Goal: Task Accomplishment & Management: Manage account settings

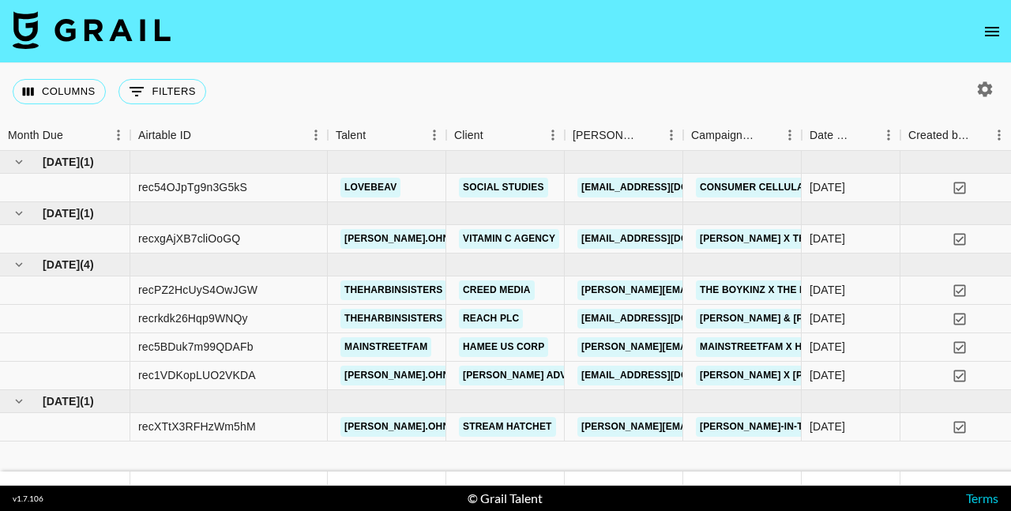
click at [998, 32] on icon "open drawer" at bounding box center [991, 31] width 19 height 19
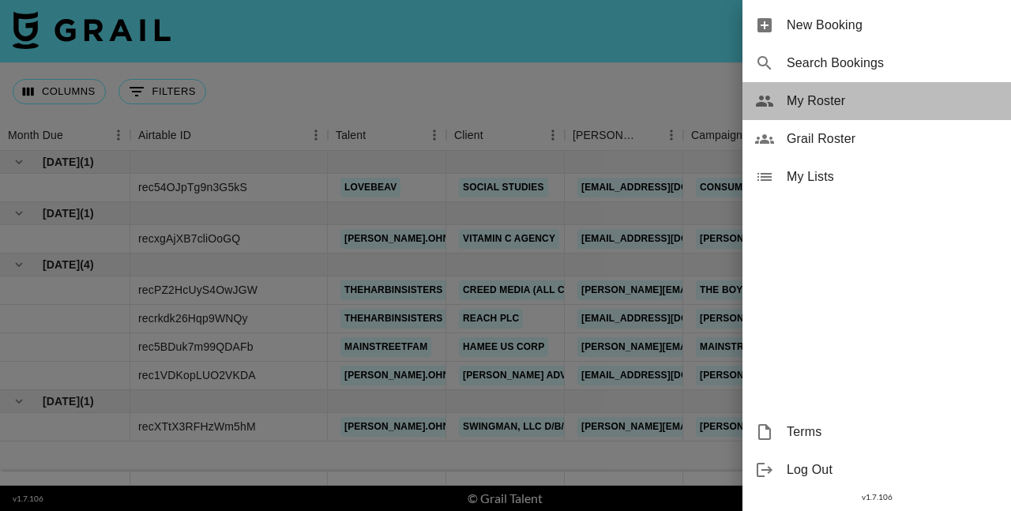
click at [824, 108] on span "My Roster" at bounding box center [892, 101] width 212 height 19
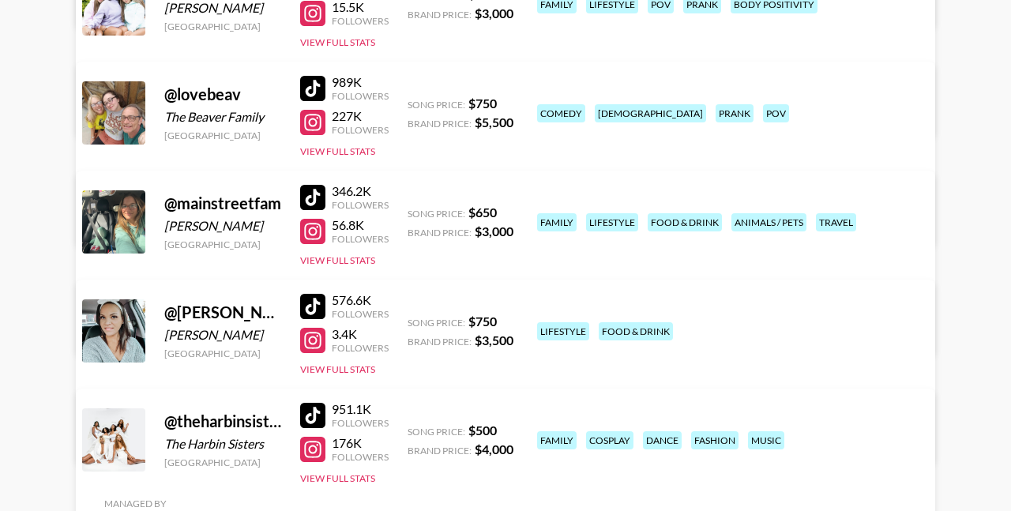
scroll to position [402, 0]
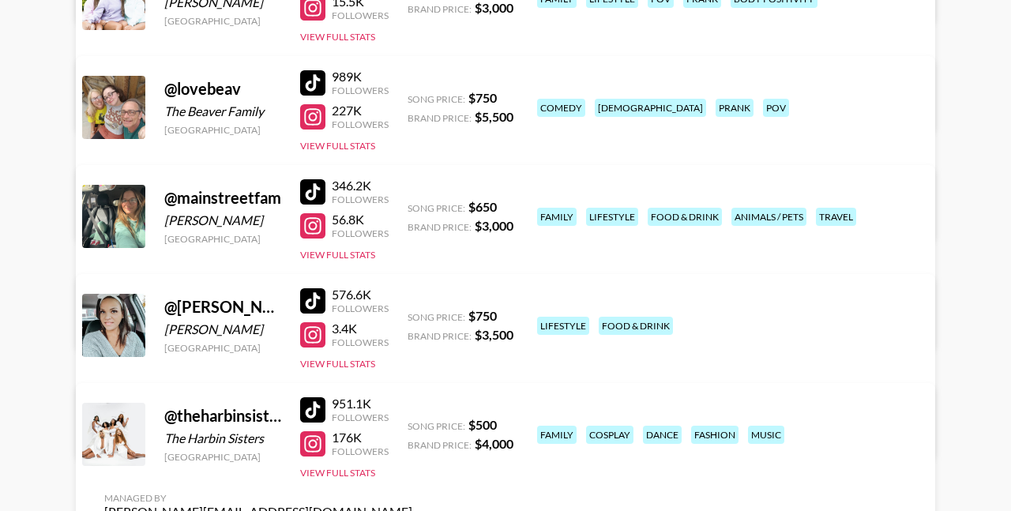
click at [318, 189] on div at bounding box center [312, 191] width 25 height 25
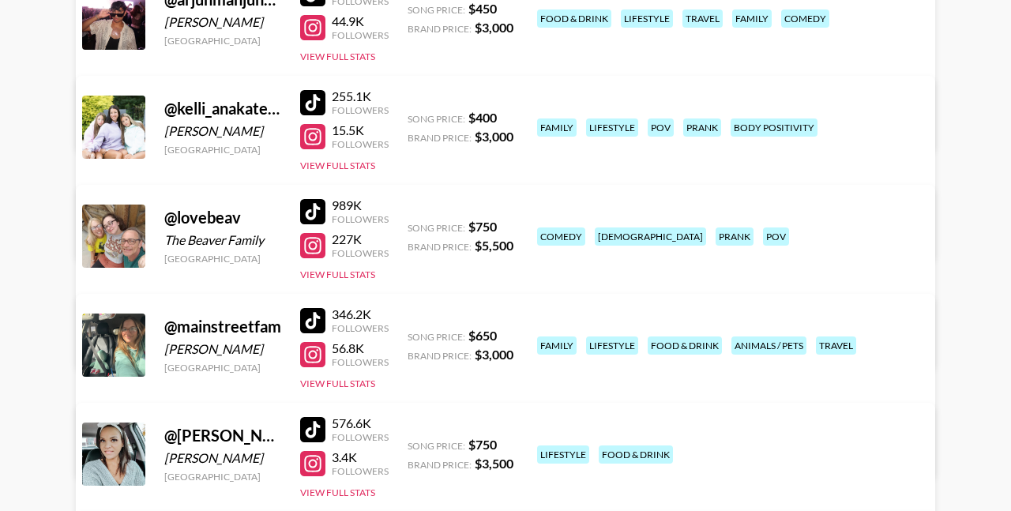
scroll to position [273, 0]
click at [311, 105] on div at bounding box center [312, 102] width 25 height 25
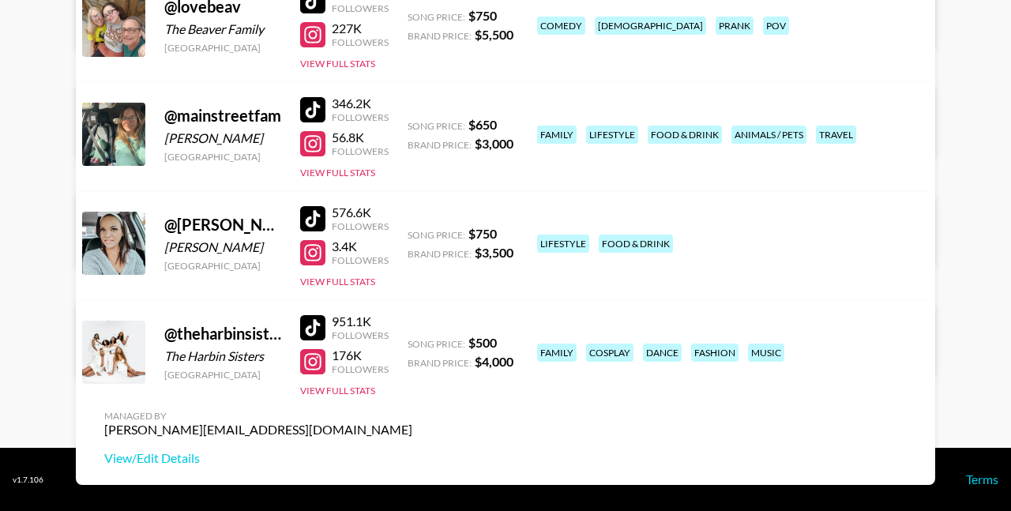
scroll to position [484, 0]
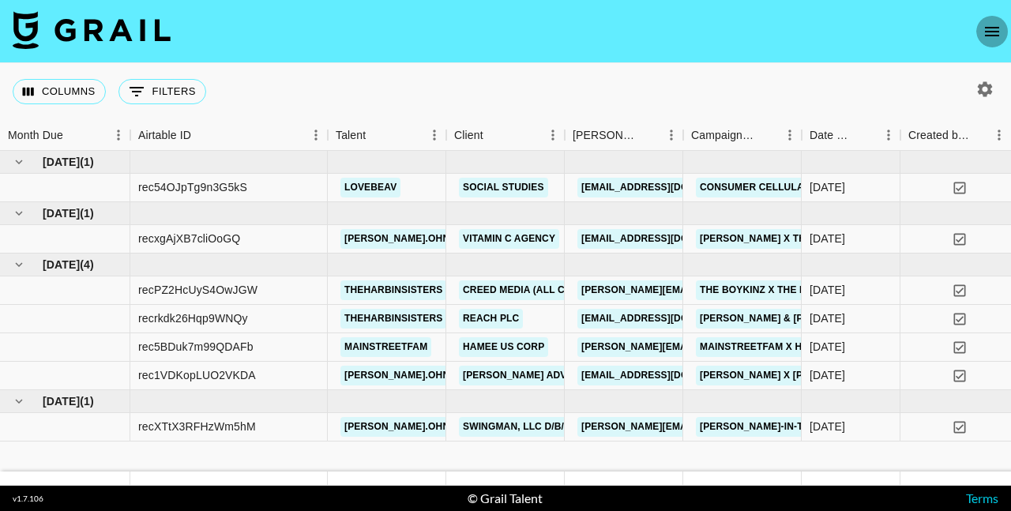
click at [996, 34] on icon "open drawer" at bounding box center [991, 31] width 19 height 19
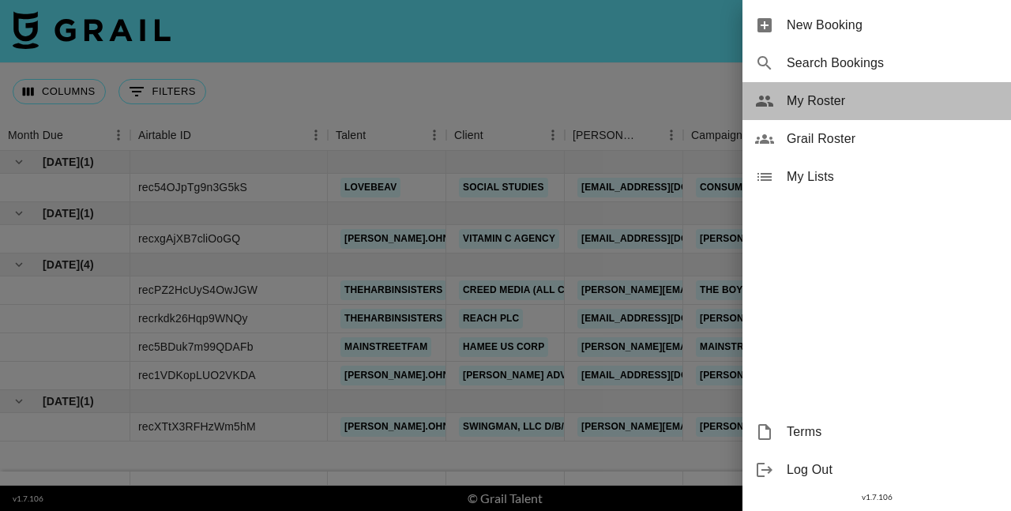
click at [812, 89] on div "My Roster" at bounding box center [876, 101] width 268 height 38
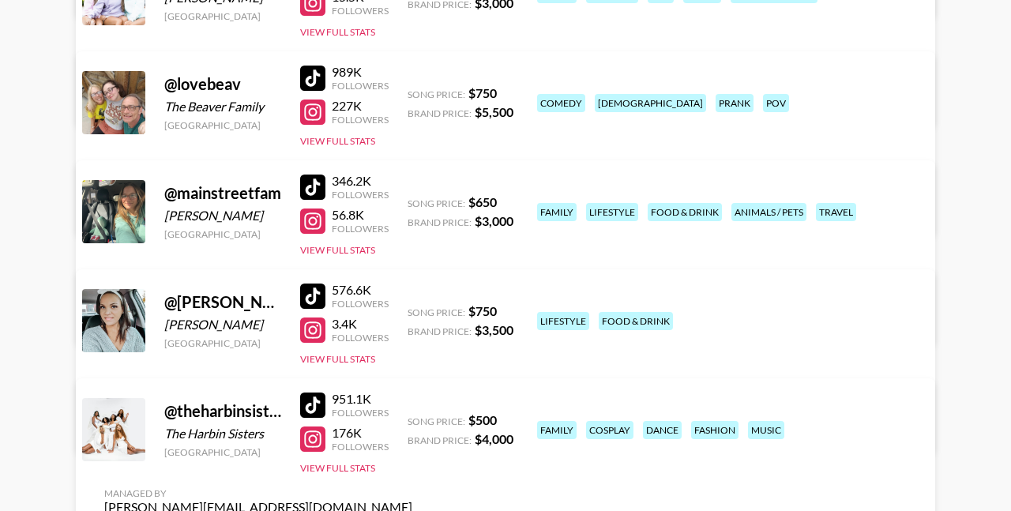
scroll to position [417, 0]
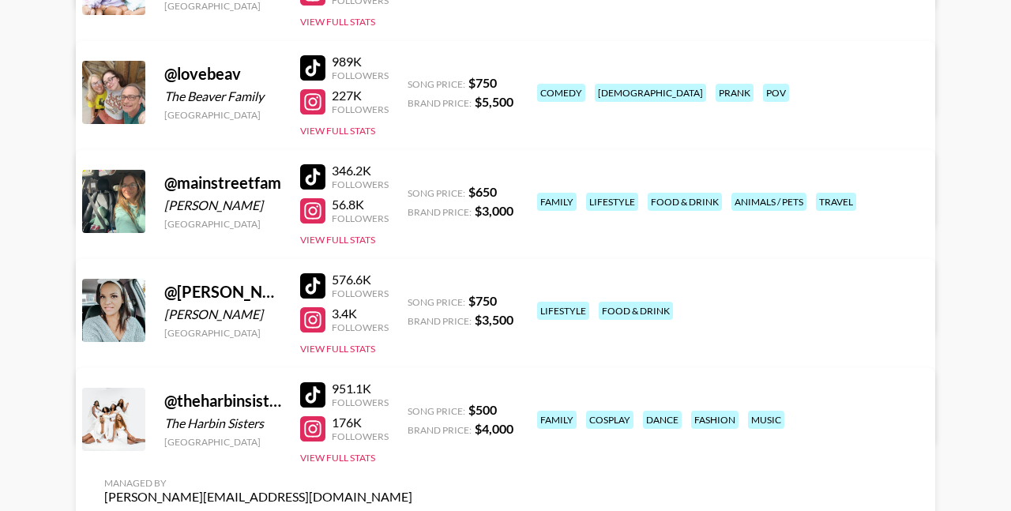
click at [313, 282] on div at bounding box center [312, 285] width 25 height 25
click at [313, 167] on div at bounding box center [312, 176] width 25 height 25
click at [321, 324] on div at bounding box center [312, 319] width 25 height 25
click at [324, 203] on div at bounding box center [312, 210] width 25 height 25
click at [412, 408] on link "View/Edit Details" at bounding box center [258, 416] width 308 height 16
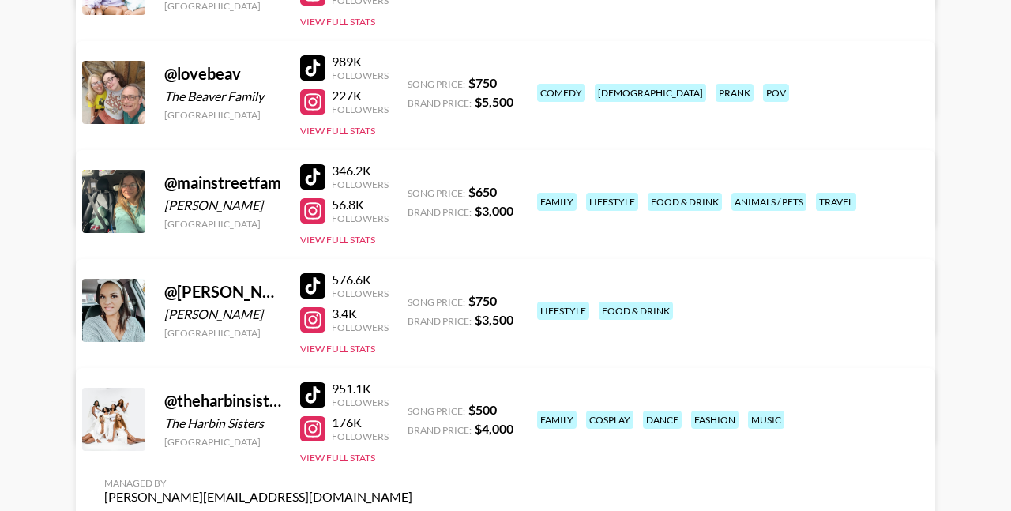
click at [412, 299] on link "View/Edit Details" at bounding box center [258, 307] width 308 height 16
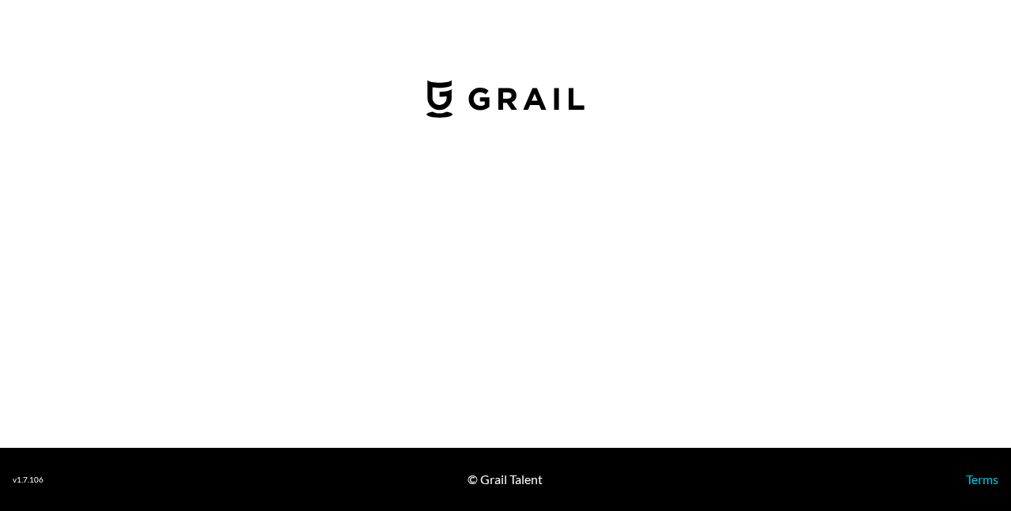
select select "USD"
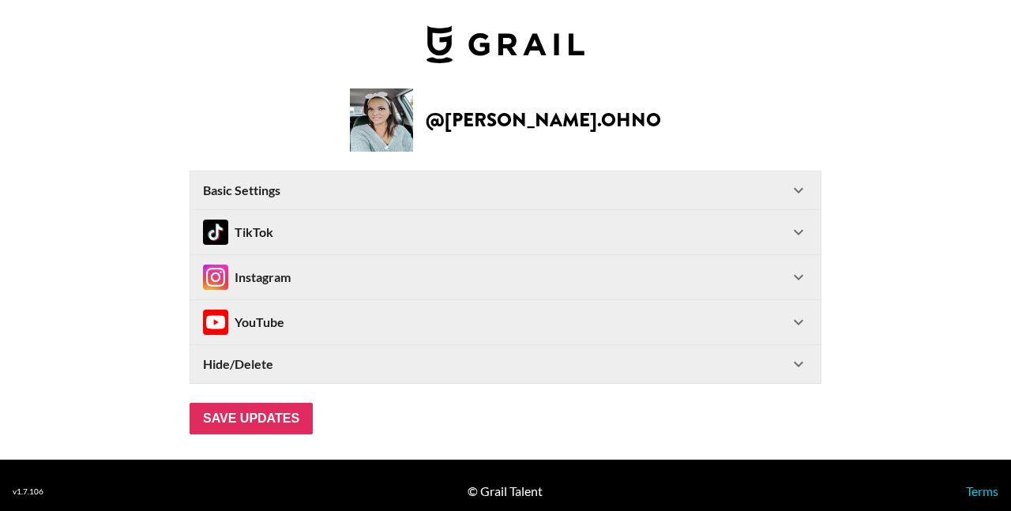
type input "[GEOGRAPHIC_DATA]"
click at [347, 267] on div "Instagram" at bounding box center [496, 276] width 586 height 25
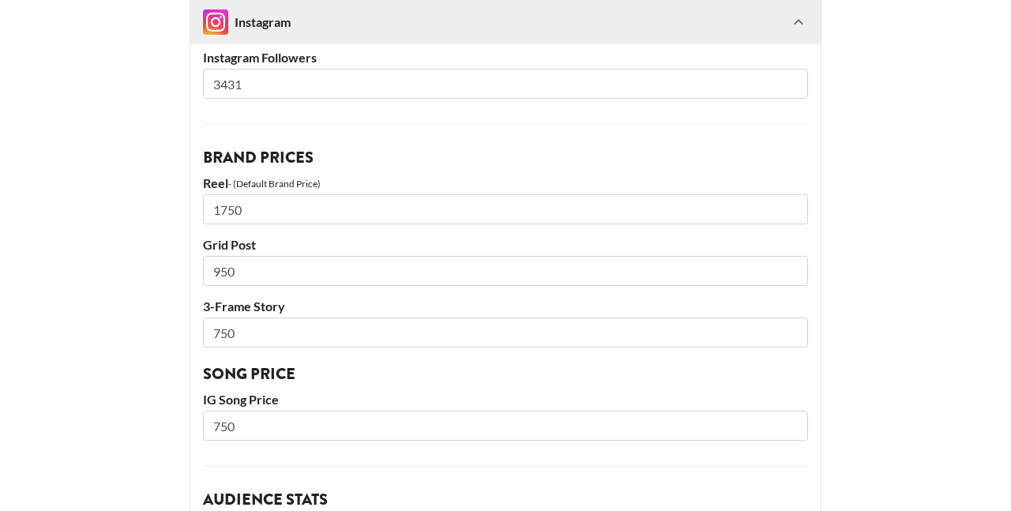
scroll to position [372, 0]
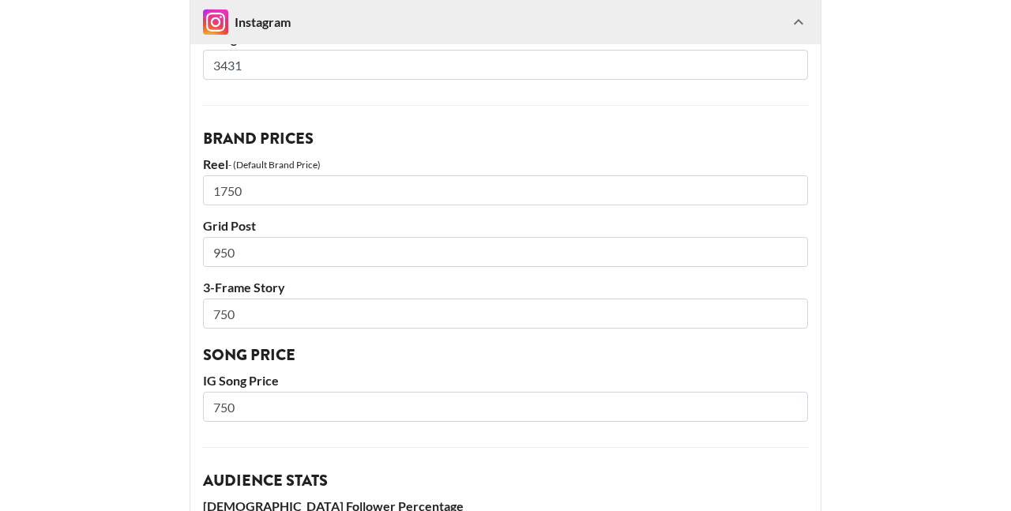
click at [269, 190] on input "1750" at bounding box center [505, 190] width 605 height 30
click at [269, 191] on input "1750" at bounding box center [505, 190] width 605 height 30
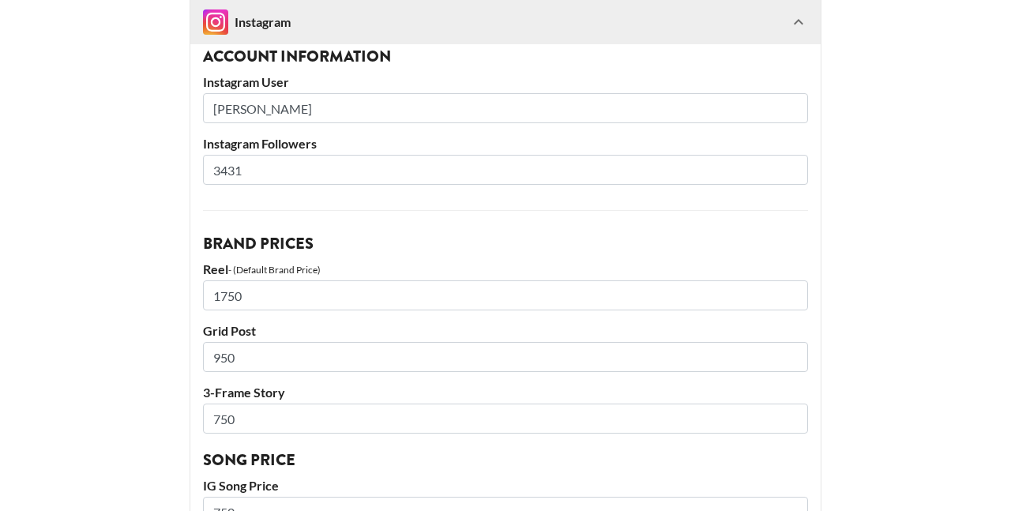
click at [797, 20] on icon at bounding box center [798, 22] width 19 height 19
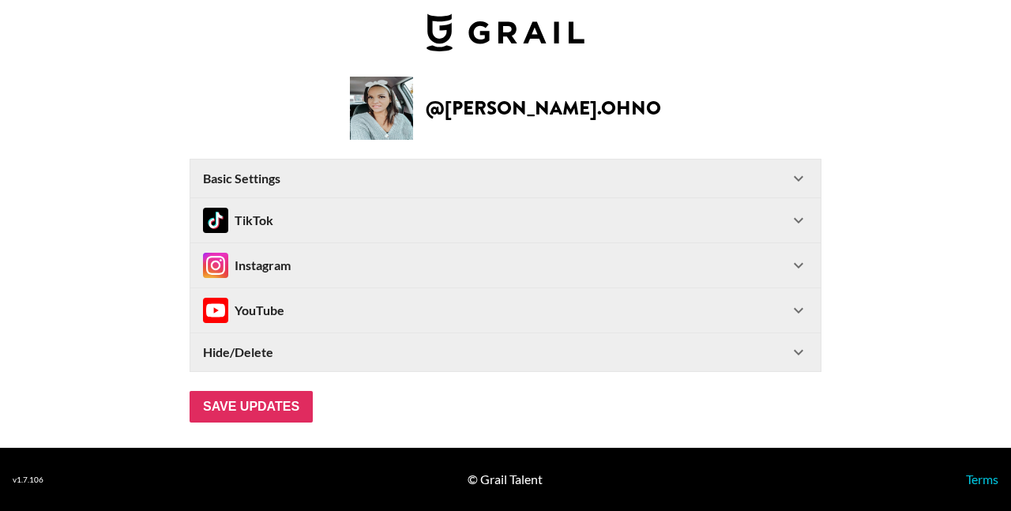
scroll to position [12, 0]
click at [666, 223] on div "TikTok" at bounding box center [496, 220] width 586 height 25
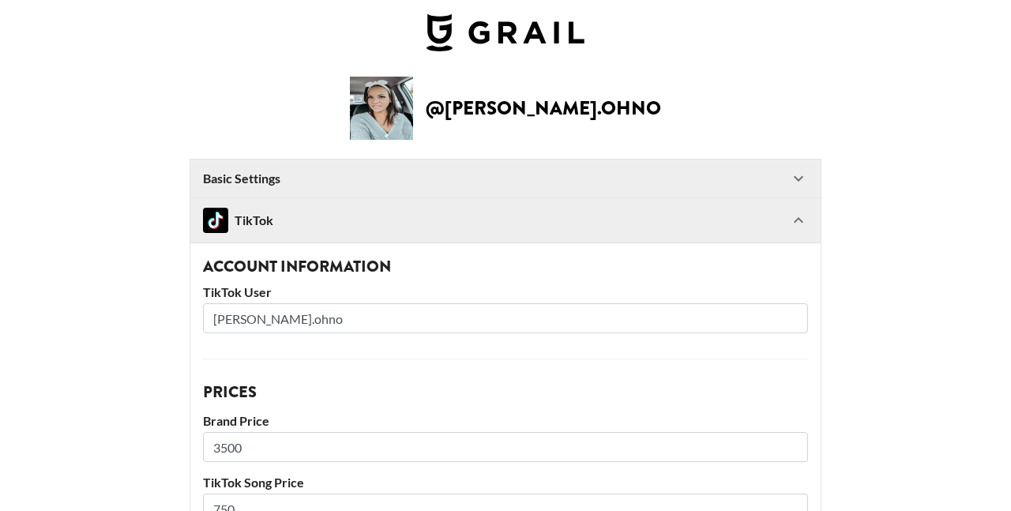
click at [523, 452] on input "3500" at bounding box center [505, 447] width 605 height 30
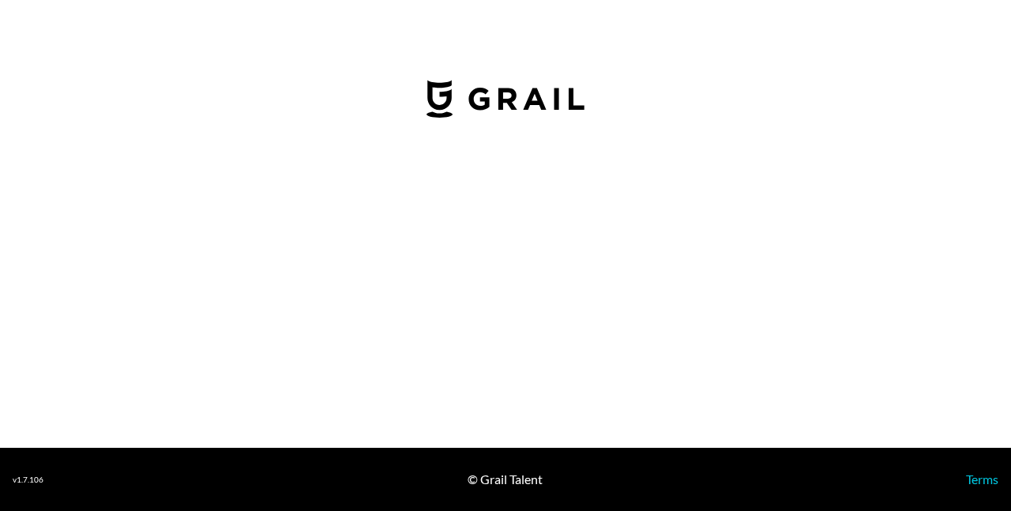
select select "USD"
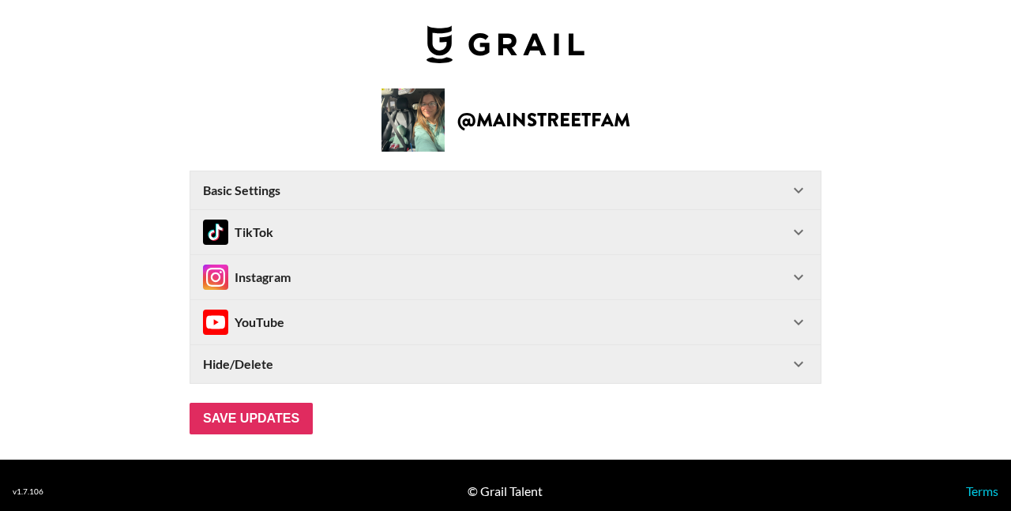
type input "[GEOGRAPHIC_DATA]"
click at [452, 275] on div "Instagram" at bounding box center [496, 276] width 586 height 25
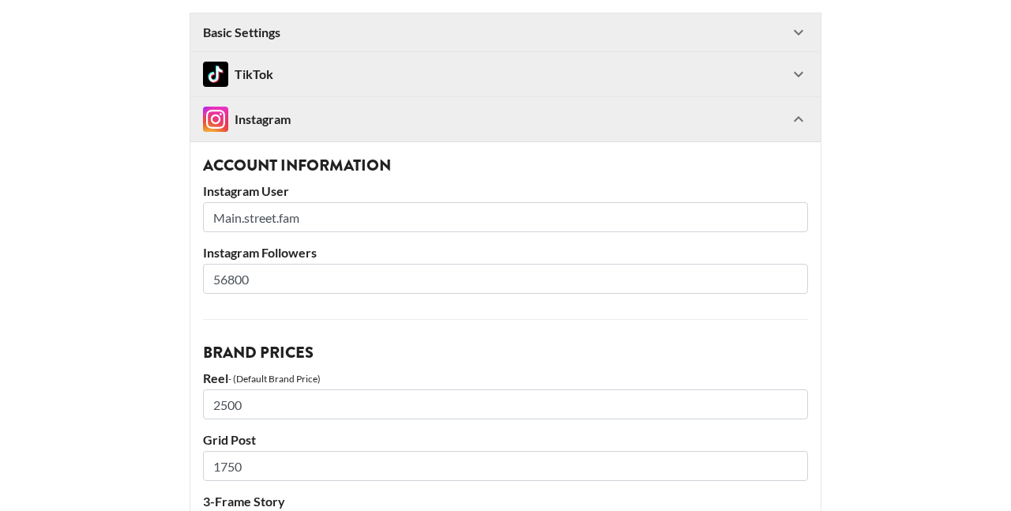
scroll to position [156, 0]
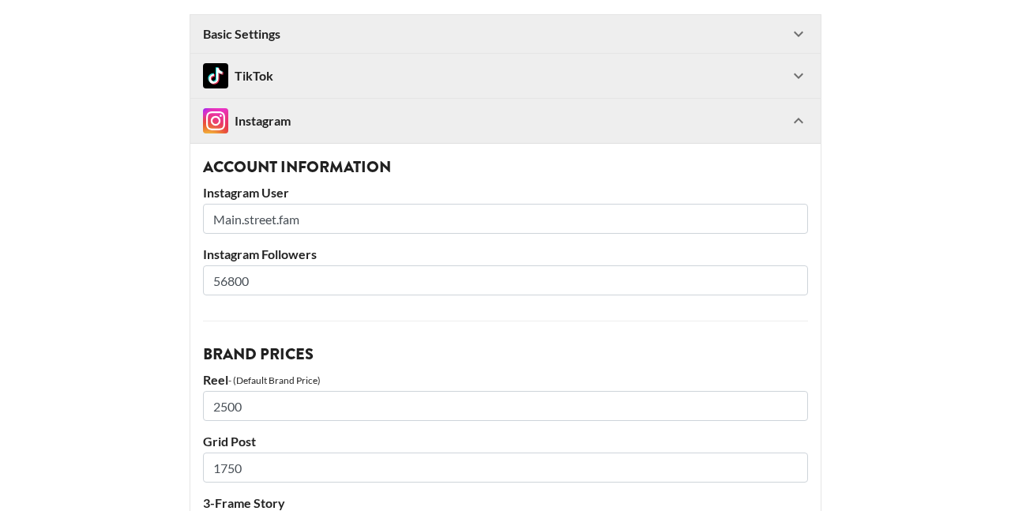
click at [249, 411] on input "2500" at bounding box center [505, 406] width 605 height 30
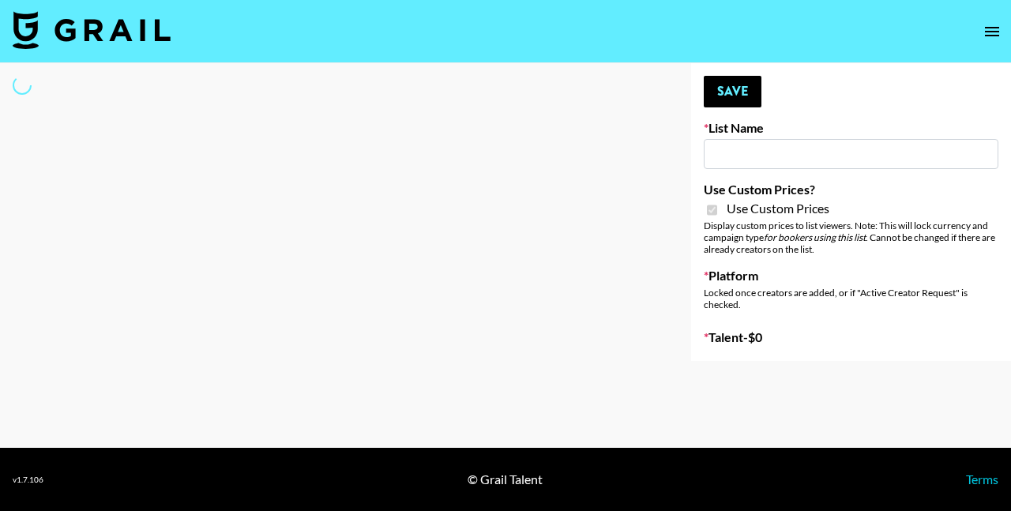
select select "Brand"
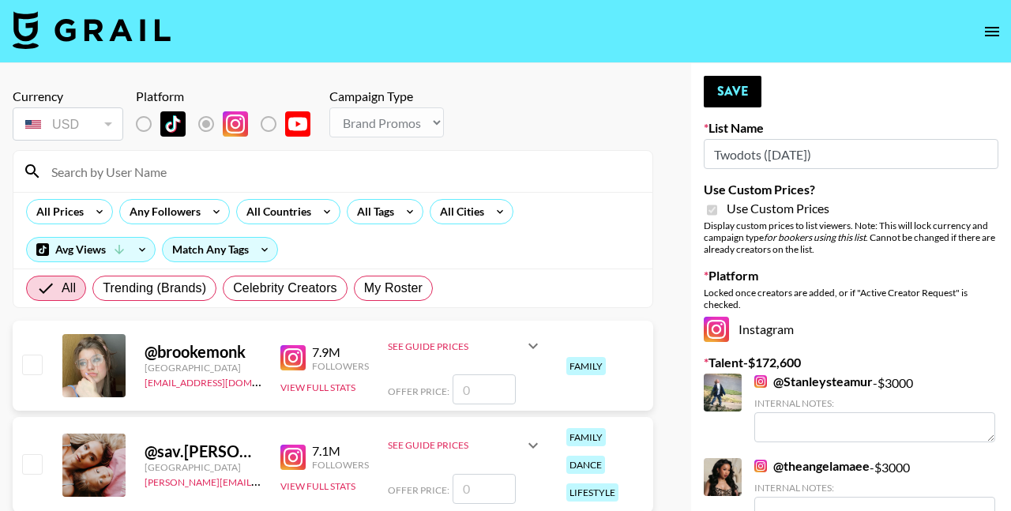
type input "Twodots ([DATE])"
checkbox input "true"
click at [412, 286] on span "My Roster" at bounding box center [393, 288] width 58 height 19
click at [364, 288] on input "My Roster" at bounding box center [364, 288] width 0 height 0
radio input "true"
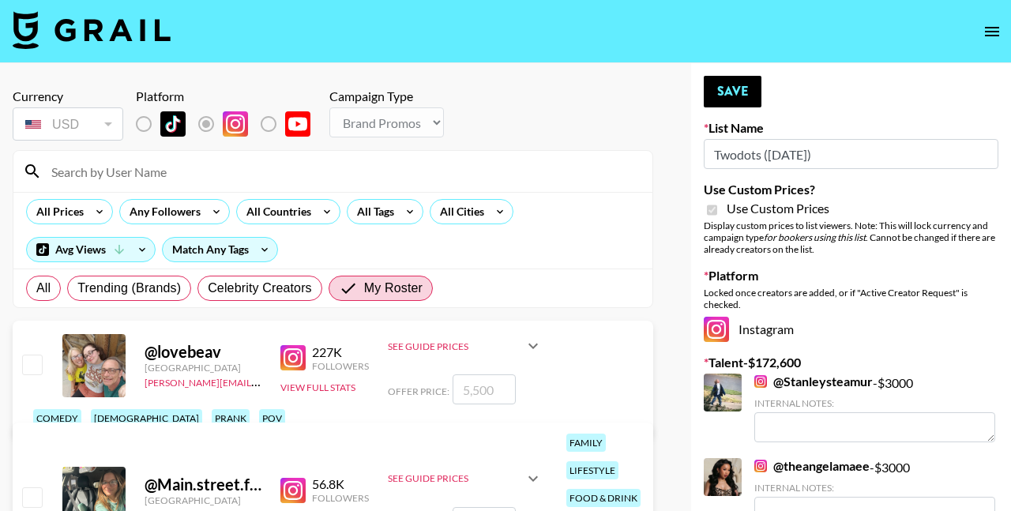
click at [25, 372] on input "checkbox" at bounding box center [31, 363] width 19 height 19
checkbox input "true"
type input "5500"
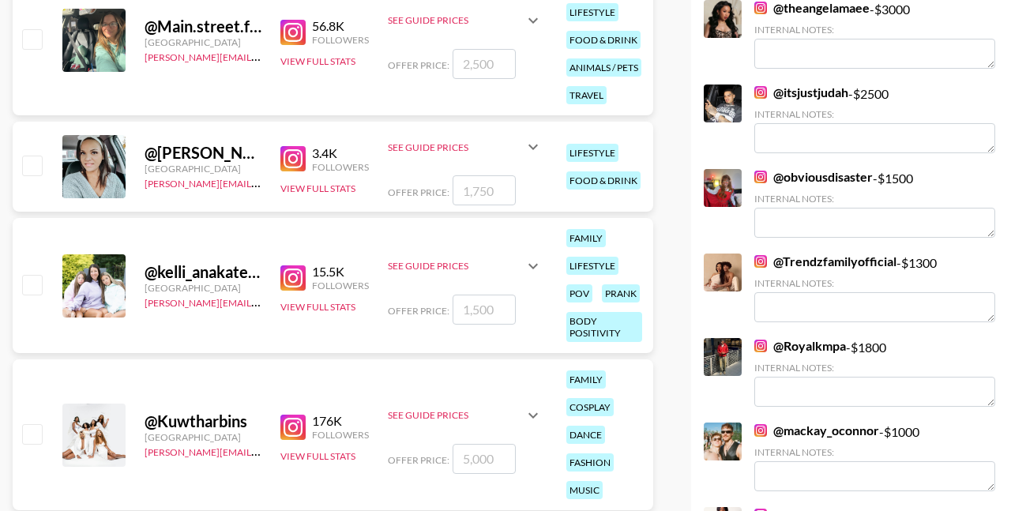
scroll to position [433, 0]
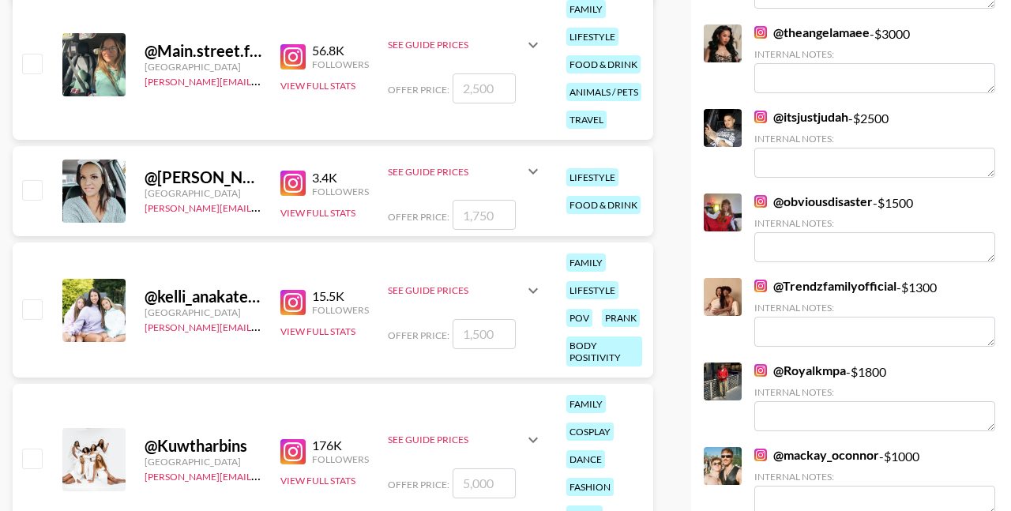
click at [33, 306] on input "checkbox" at bounding box center [31, 308] width 19 height 19
checkbox input "true"
type input "1500"
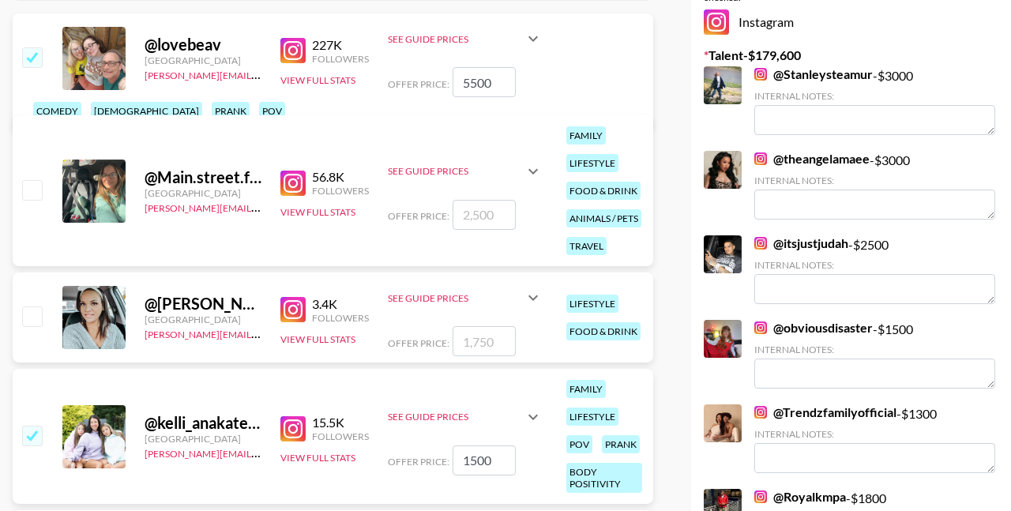
scroll to position [302, 0]
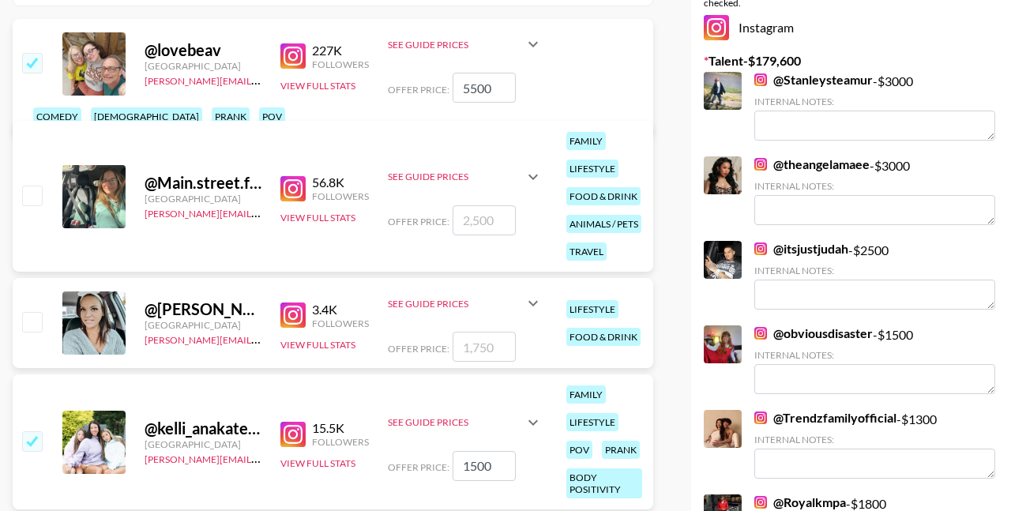
click at [36, 193] on input "checkbox" at bounding box center [31, 195] width 19 height 19
checkbox input "true"
type input "2500"
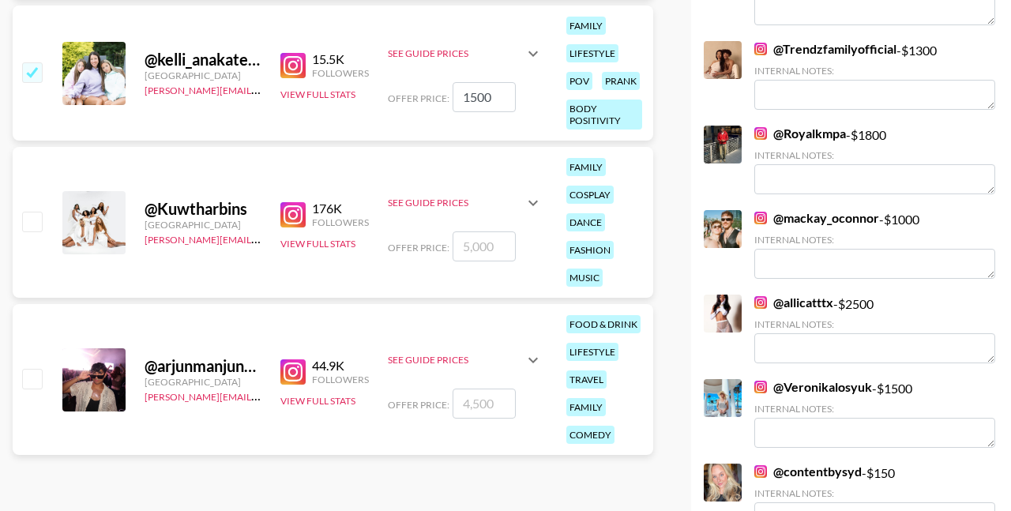
scroll to position [622, 0]
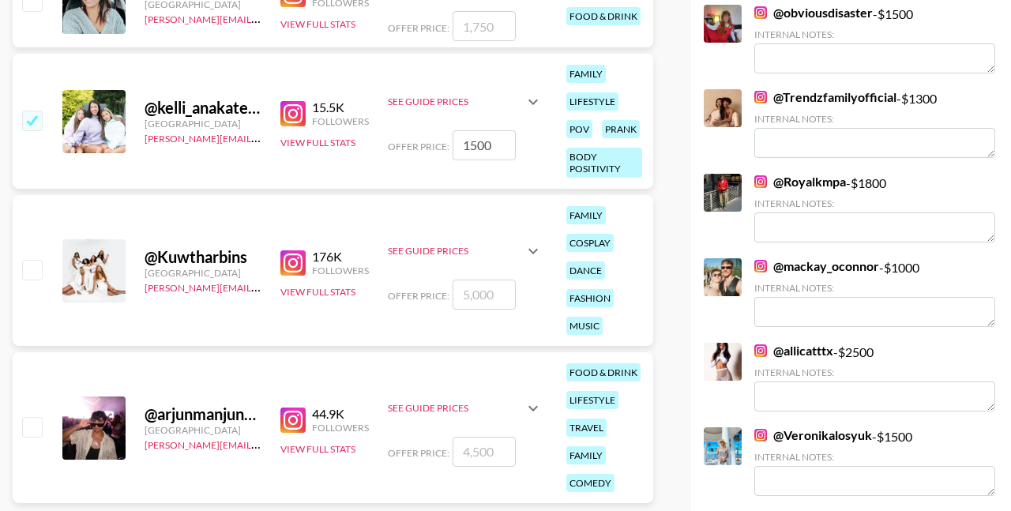
click at [34, 274] on input "checkbox" at bounding box center [31, 269] width 19 height 19
checkbox input "true"
type input "5000"
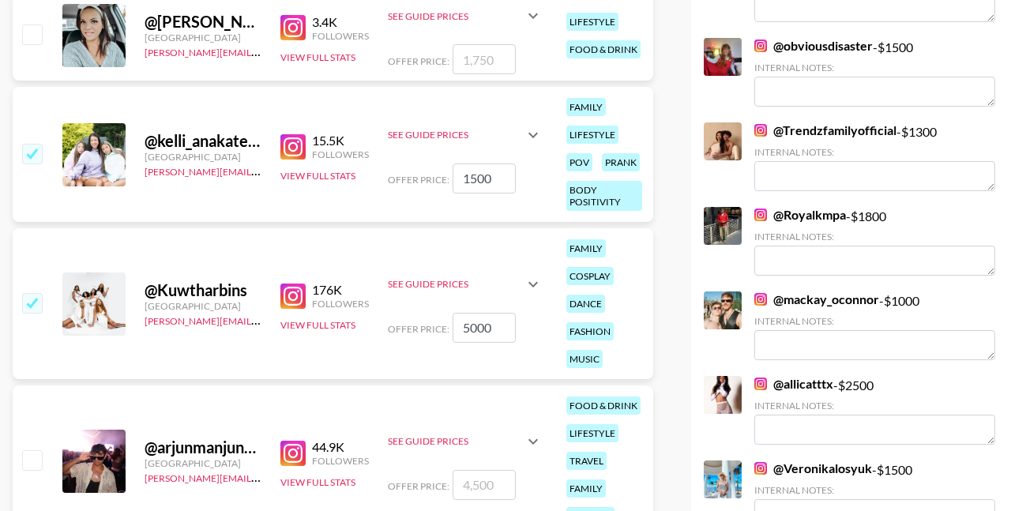
scroll to position [659, 0]
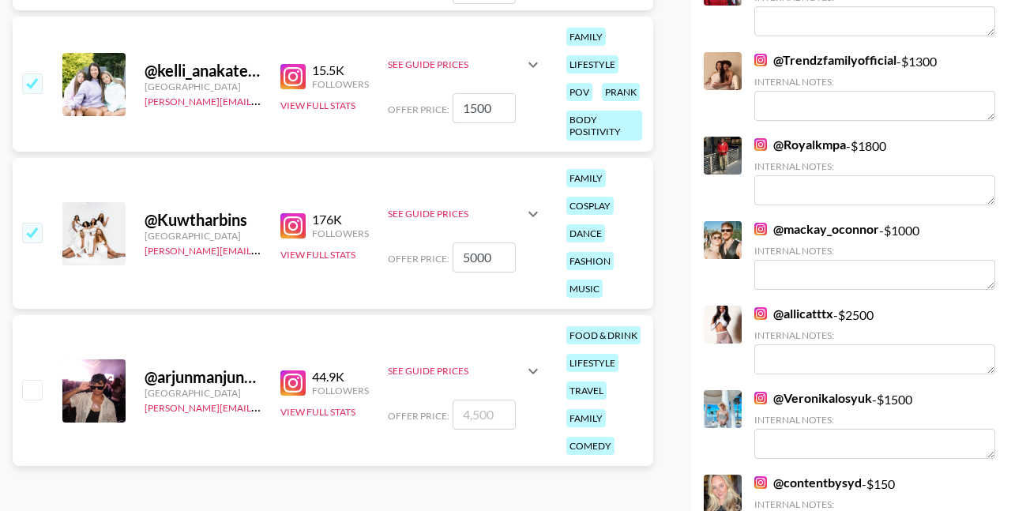
click at [31, 391] on input "checkbox" at bounding box center [31, 389] width 19 height 19
checkbox input "true"
type input "4500"
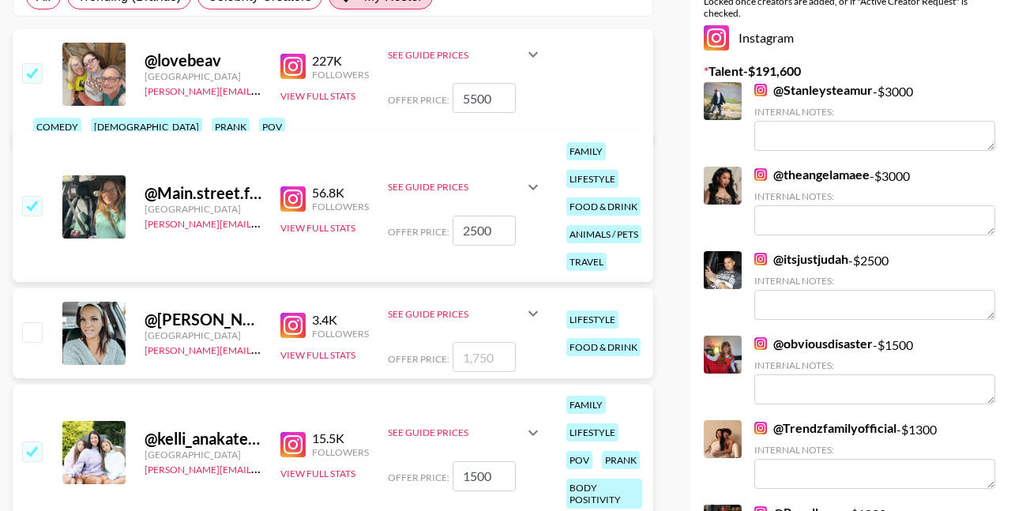
scroll to position [289, 0]
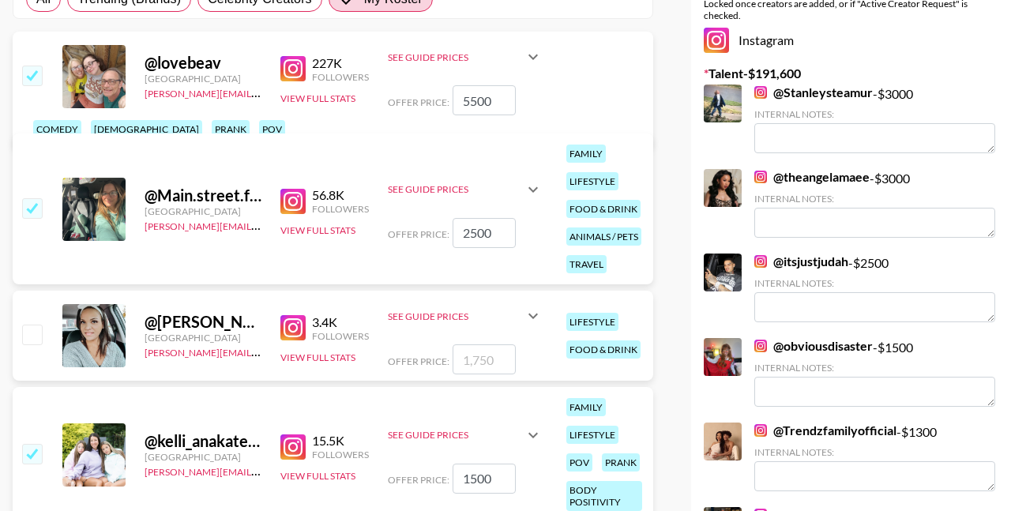
click at [25, 335] on input "checkbox" at bounding box center [31, 333] width 19 height 19
checkbox input "true"
type input "1750"
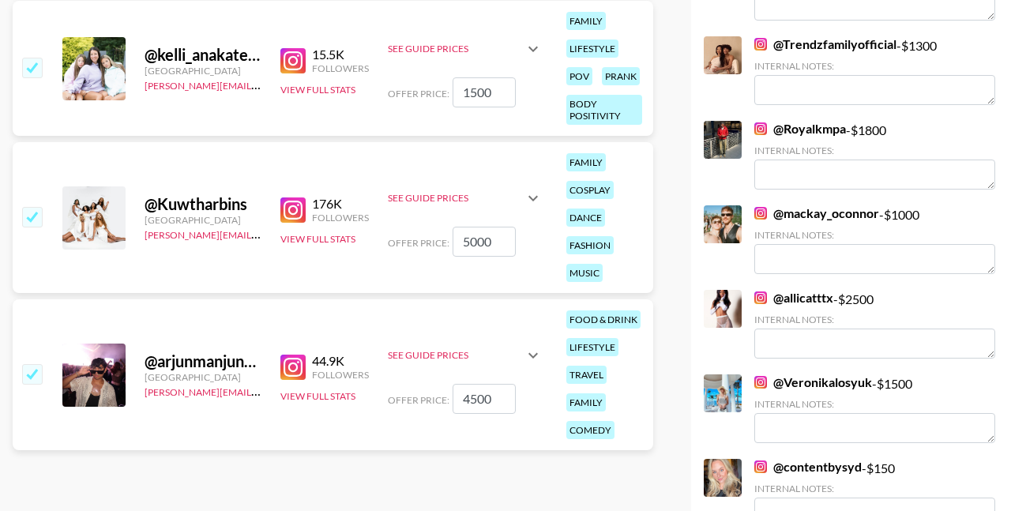
scroll to position [678, 0]
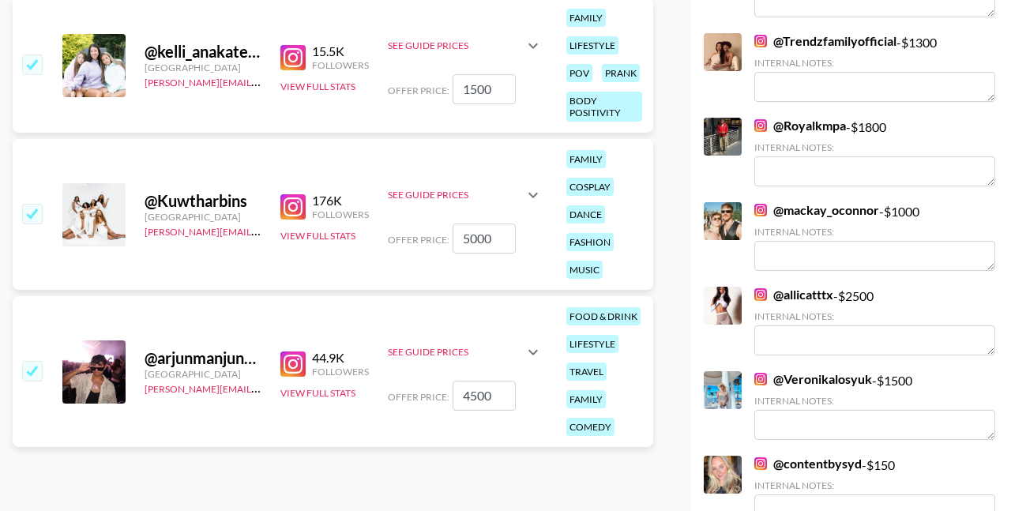
click at [29, 367] on input "checkbox" at bounding box center [31, 370] width 19 height 19
checkbox input "false"
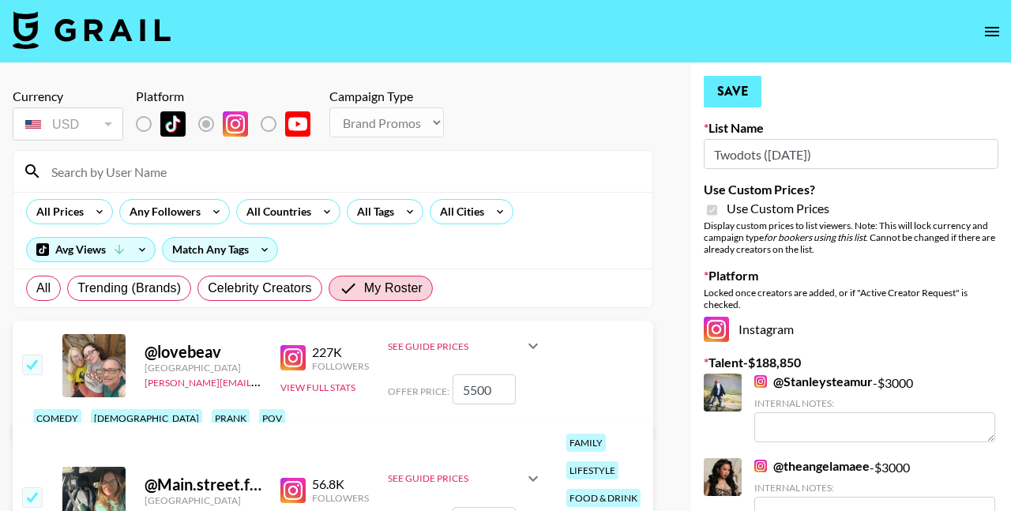
scroll to position [-1, 0]
click at [734, 98] on button "Save" at bounding box center [732, 92] width 58 height 32
